Goal: Information Seeking & Learning: Check status

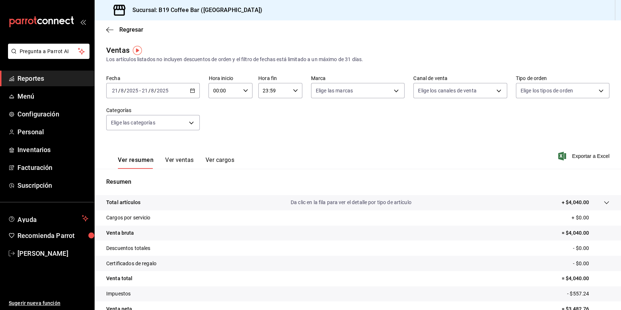
click at [21, 76] on span "Reportes" at bounding box center [52, 78] width 71 height 10
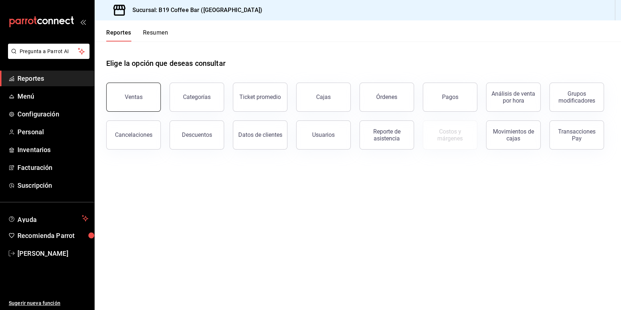
click at [131, 97] on div "Ventas" at bounding box center [134, 96] width 18 height 7
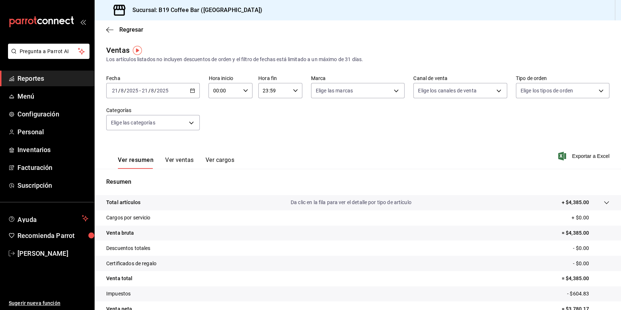
click at [170, 45] on div "Ventas Los artículos listados no incluyen descuentos de orden y el filtro de fe…" at bounding box center [357, 54] width 503 height 19
click at [35, 78] on span "Reportes" at bounding box center [52, 78] width 71 height 10
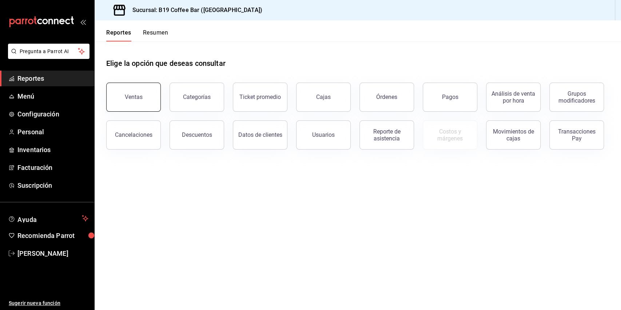
click at [153, 94] on button "Ventas" at bounding box center [133, 97] width 55 height 29
